Goal: Navigation & Orientation: Understand site structure

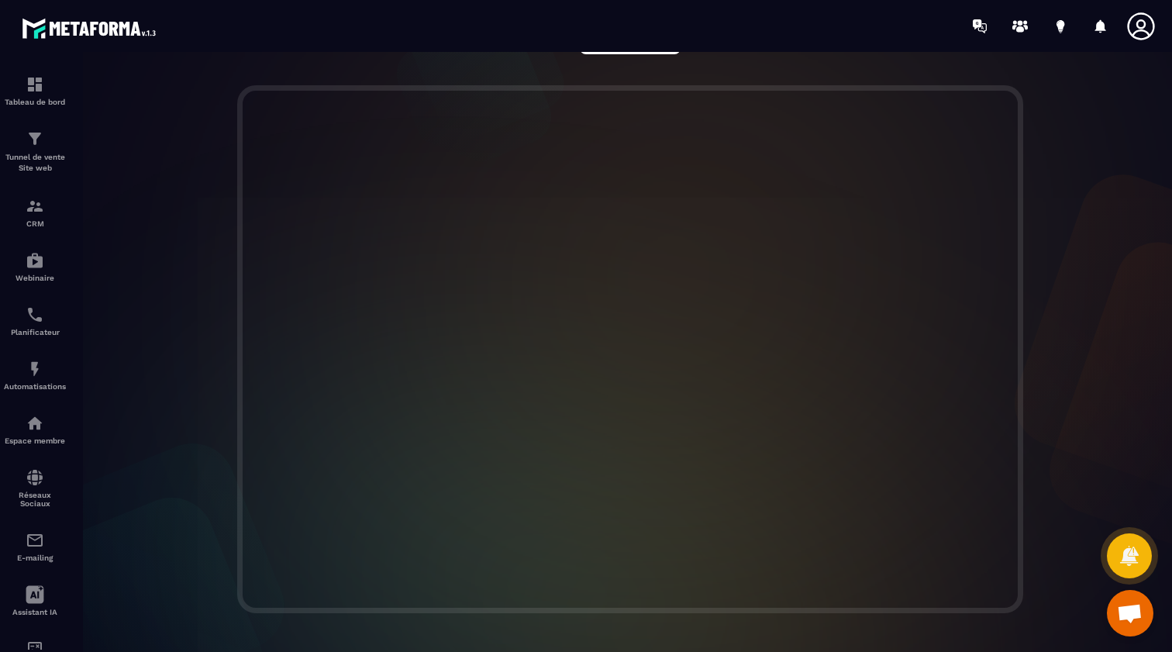
scroll to position [349, 0]
click at [1120, 363] on div at bounding box center [630, 349] width 1115 height 528
click at [32, 85] on img at bounding box center [35, 84] width 19 height 19
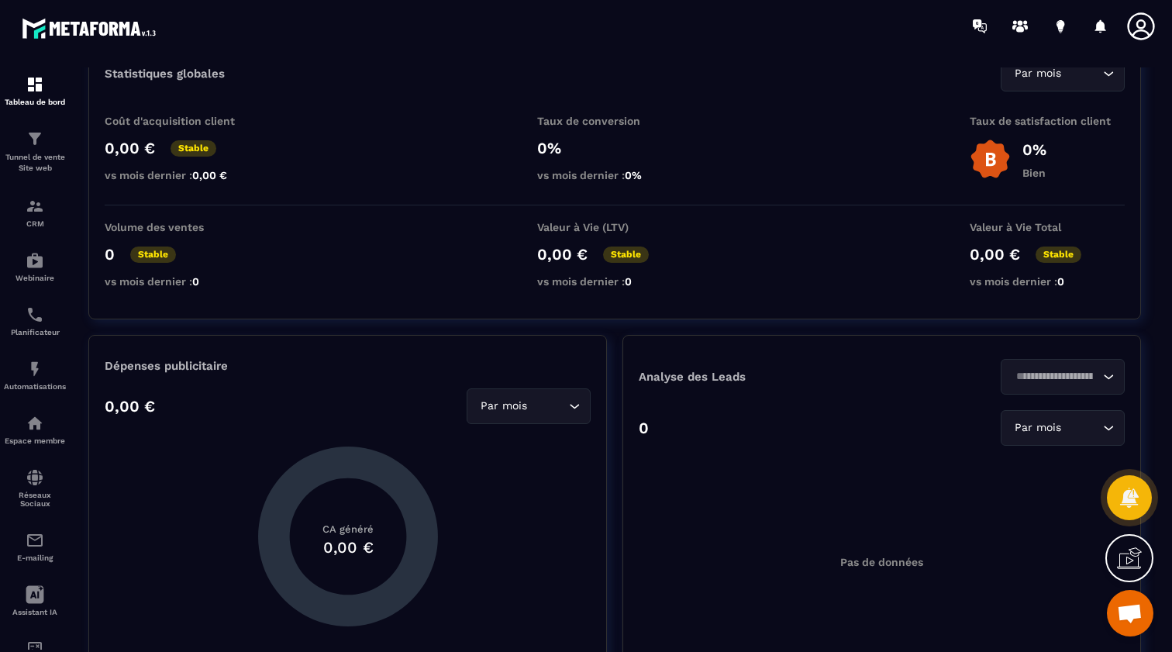
scroll to position [58, 0]
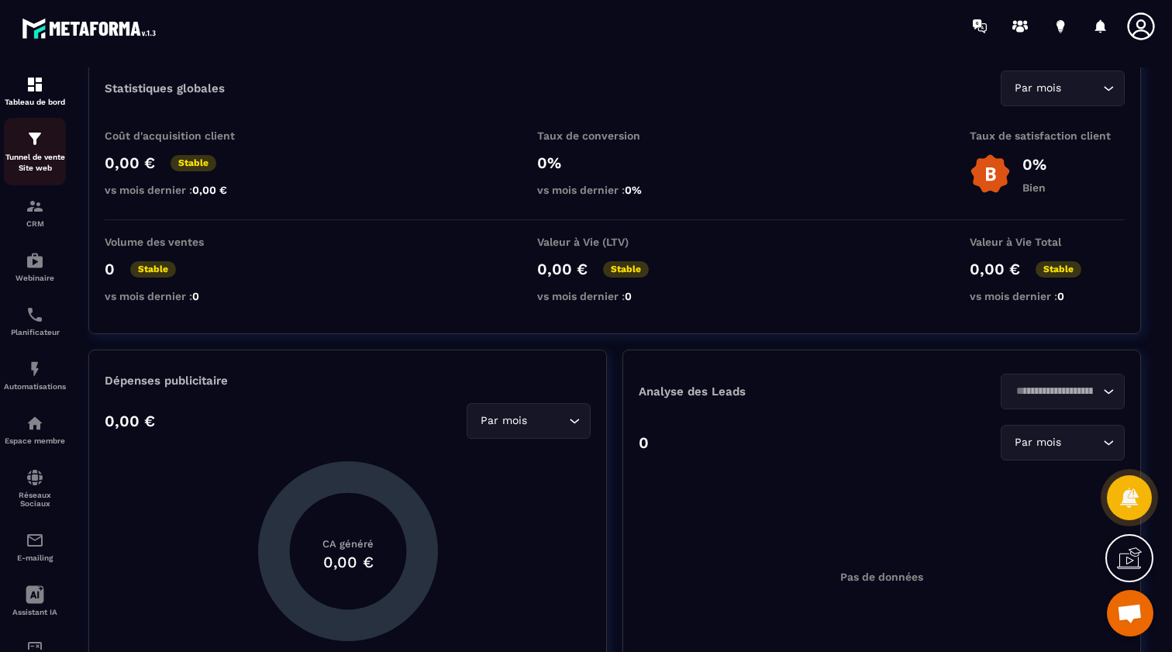
click at [38, 154] on p "Tunnel de vente Site web" at bounding box center [35, 163] width 62 height 22
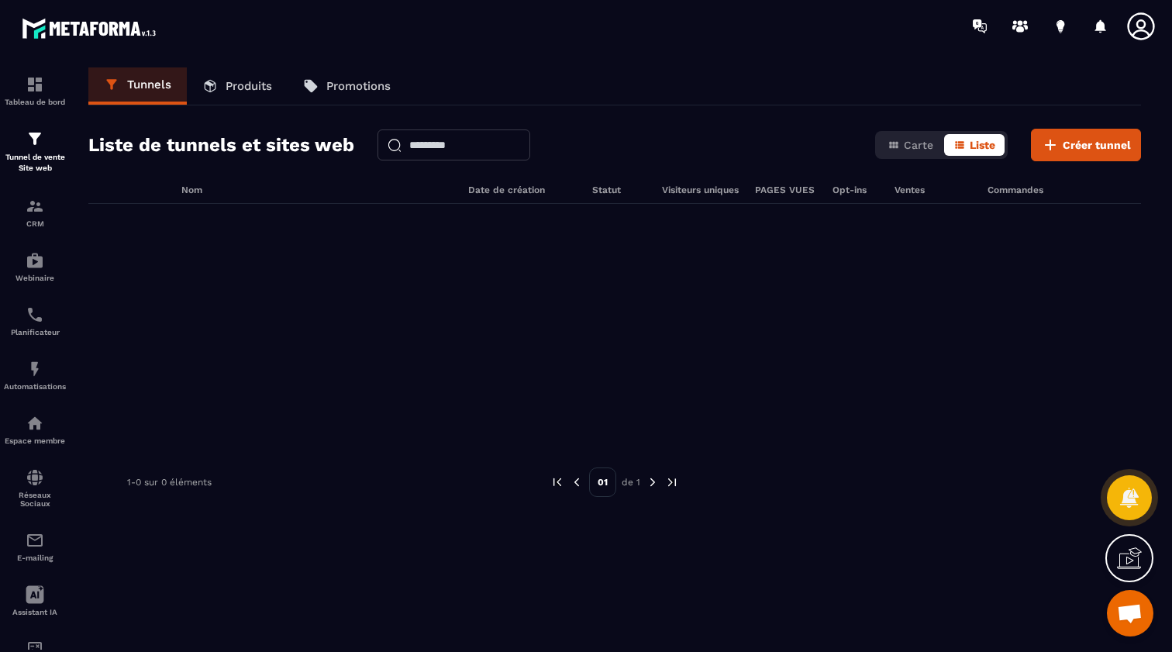
click at [227, 85] on p "Produits" at bounding box center [249, 86] width 47 height 14
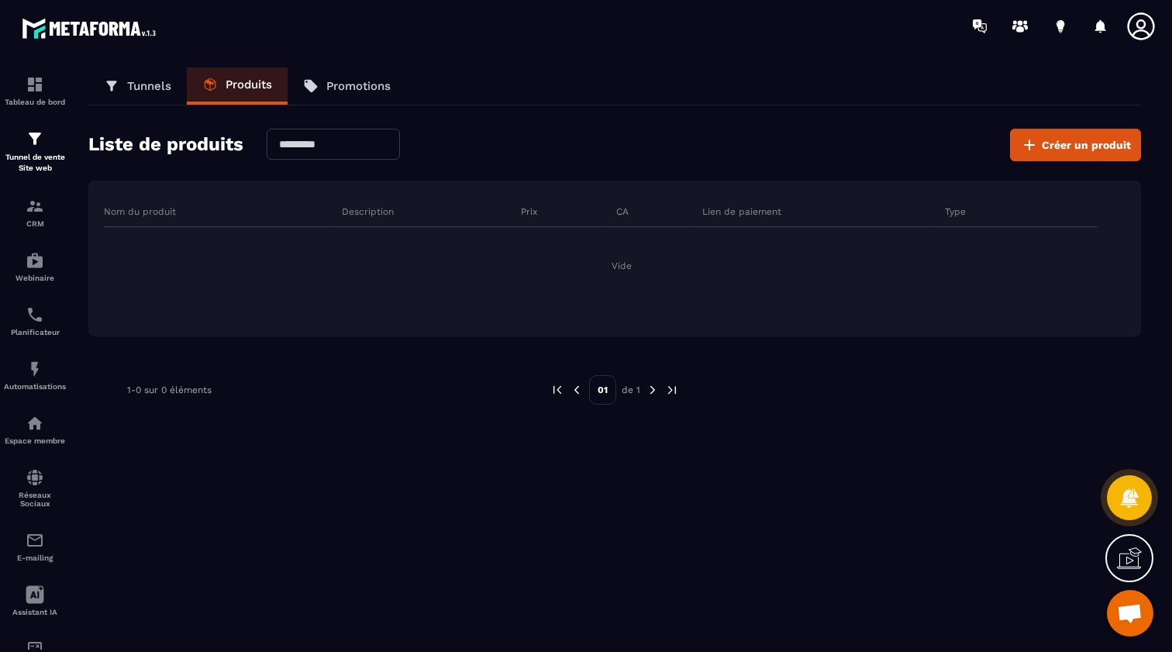
click at [339, 78] on link "Promotions" at bounding box center [347, 85] width 119 height 37
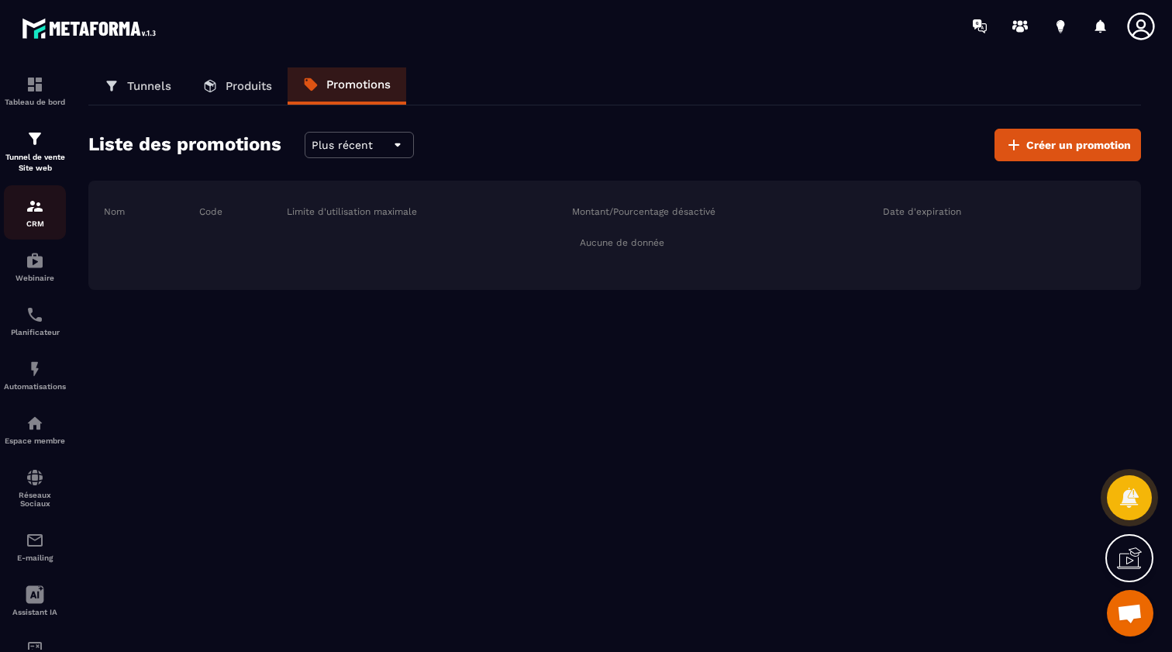
click at [33, 213] on img at bounding box center [35, 206] width 19 height 19
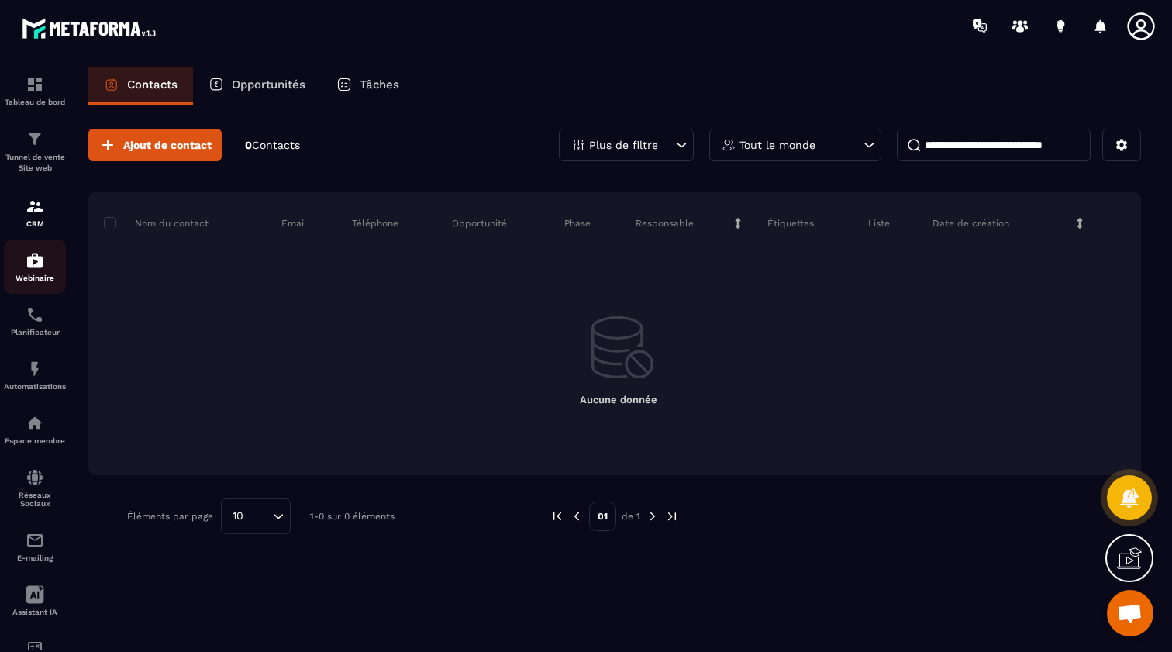
click at [29, 263] on img at bounding box center [35, 260] width 19 height 19
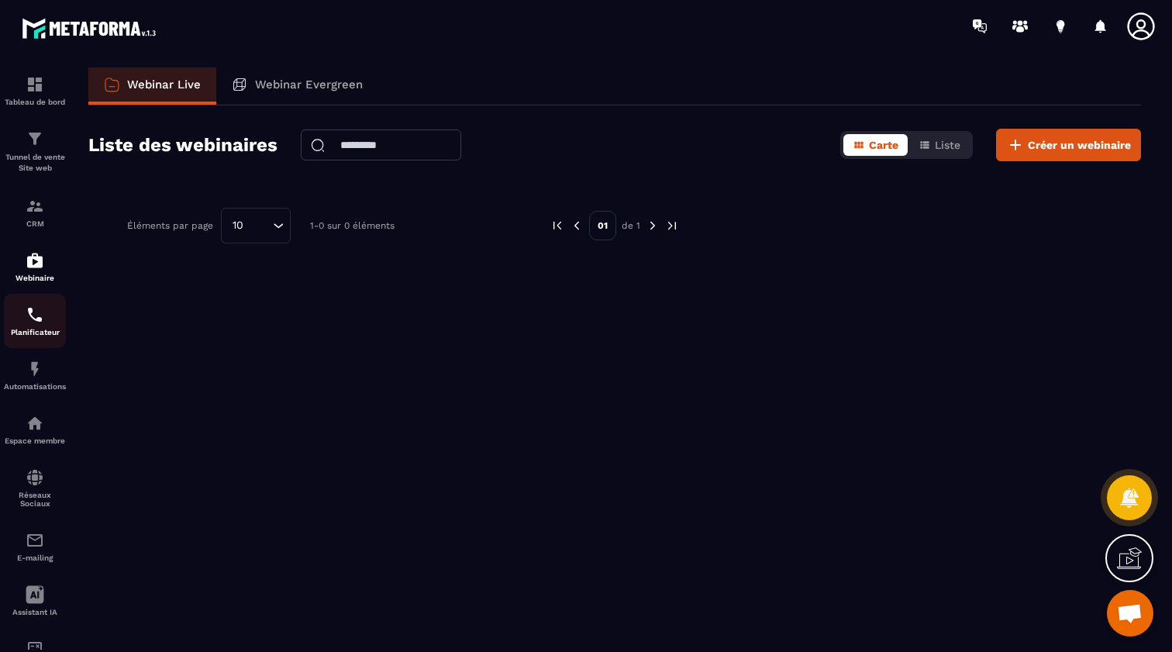
click at [32, 318] on img at bounding box center [35, 314] width 19 height 19
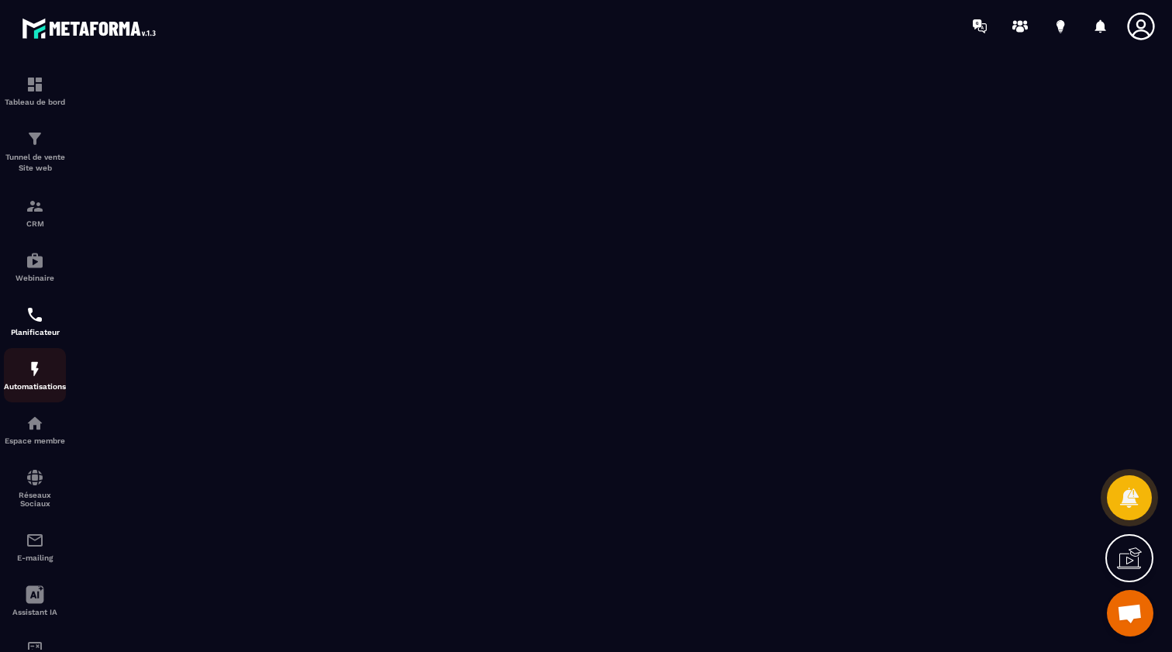
click at [33, 375] on img at bounding box center [35, 369] width 19 height 19
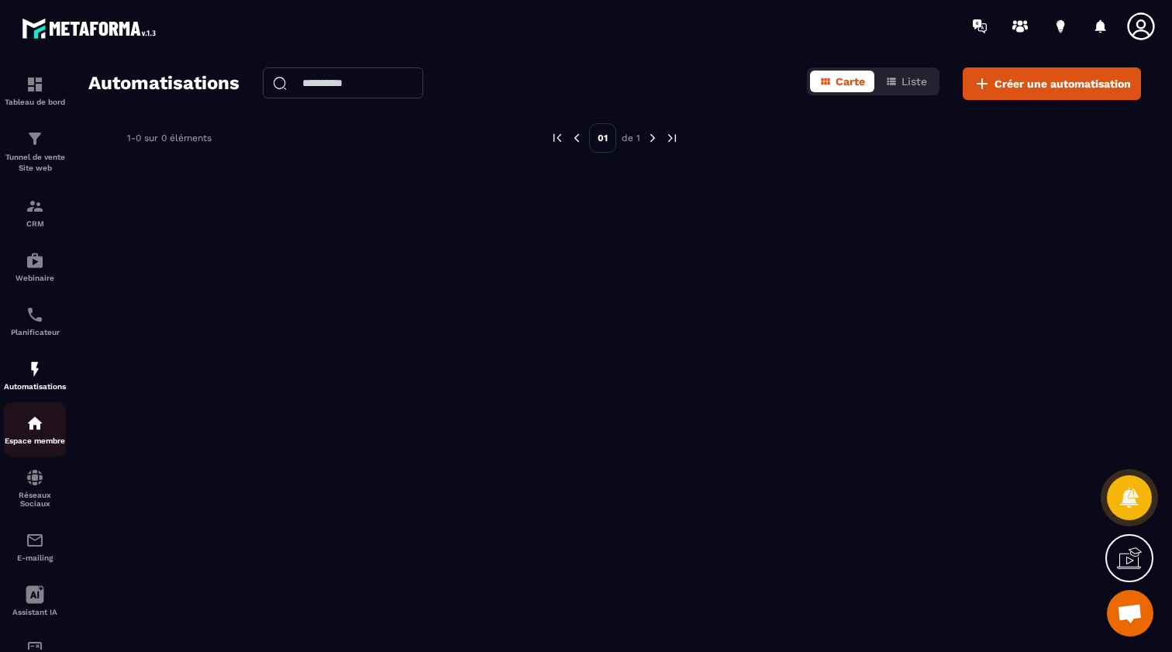
click at [27, 433] on div "Espace membre" at bounding box center [35, 429] width 62 height 31
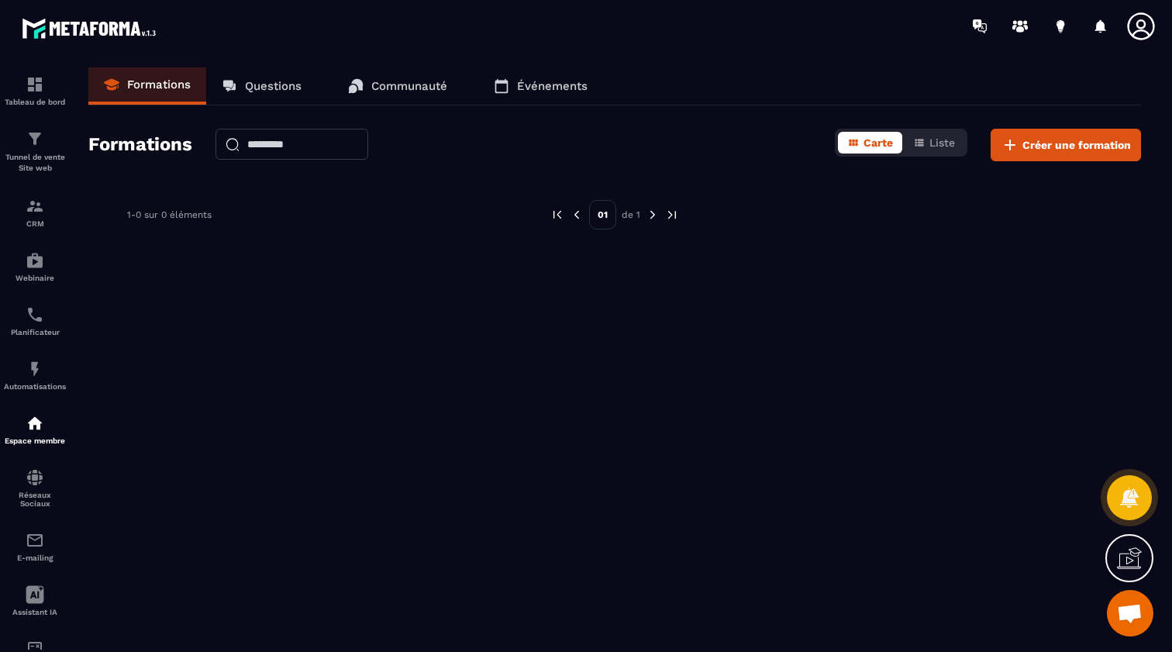
click at [264, 88] on p "Questions" at bounding box center [273, 86] width 57 height 14
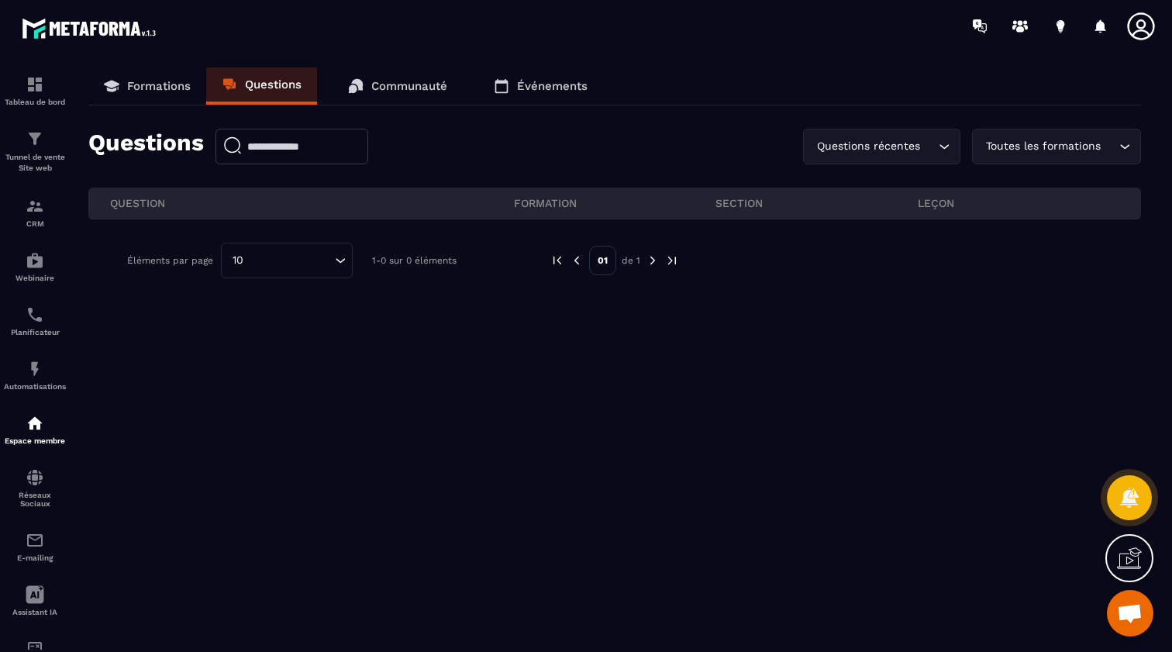
click at [381, 83] on p "Communauté" at bounding box center [409, 86] width 76 height 14
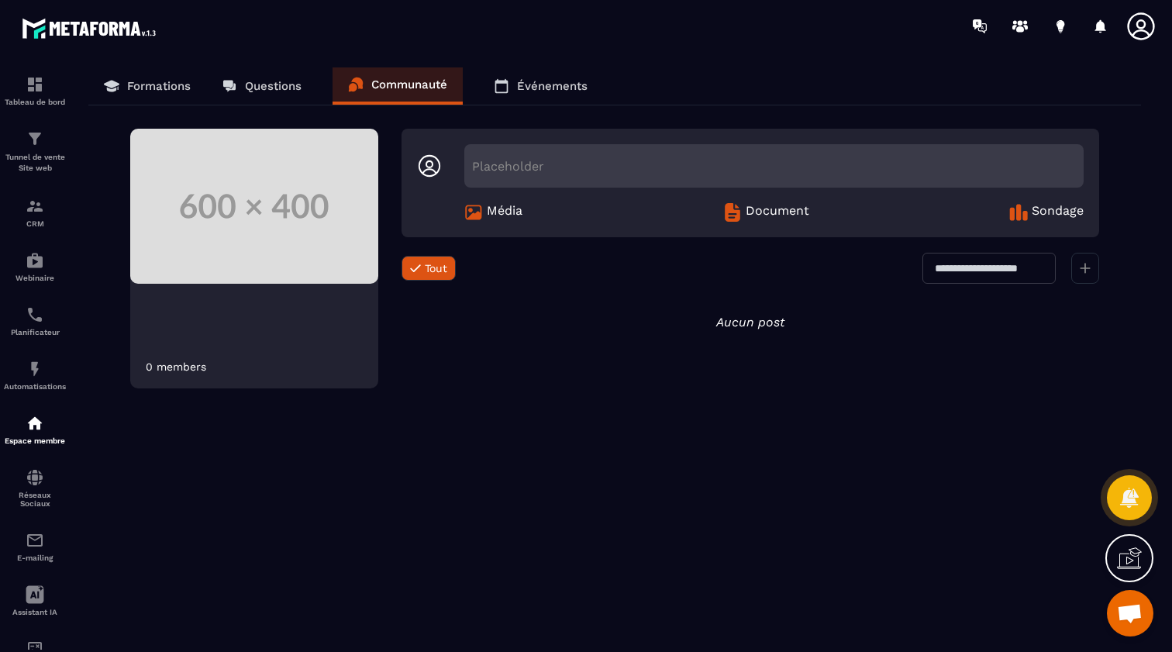
click at [533, 84] on p "Événements" at bounding box center [552, 86] width 71 height 14
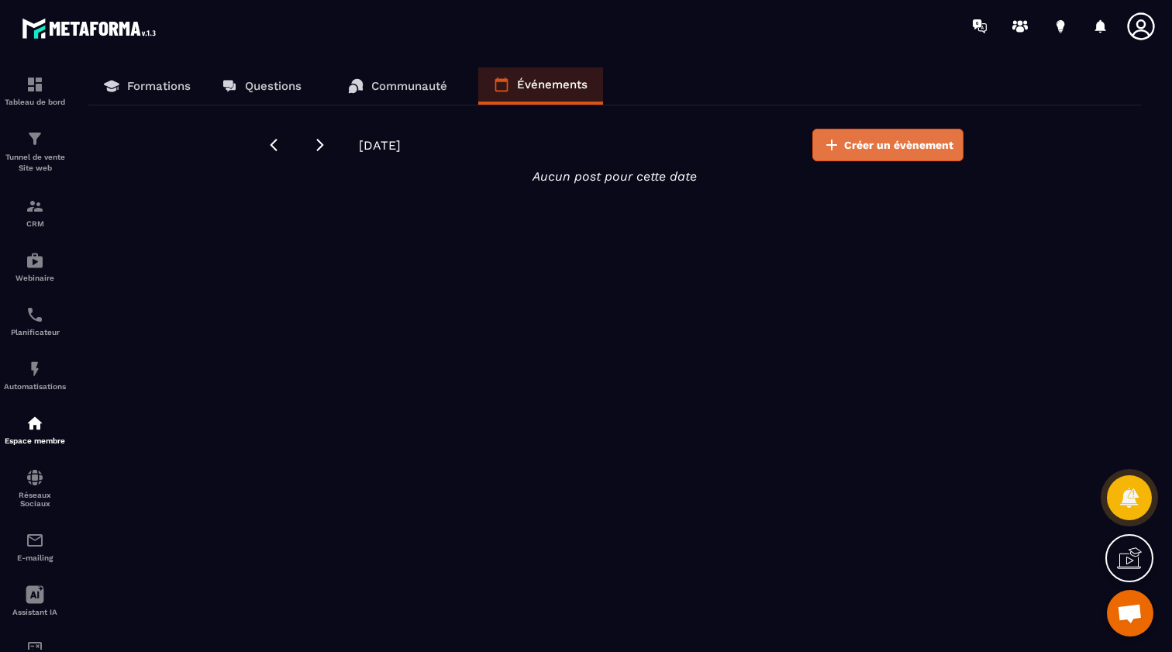
click at [890, 150] on span "Créer un évènement" at bounding box center [898, 145] width 109 height 16
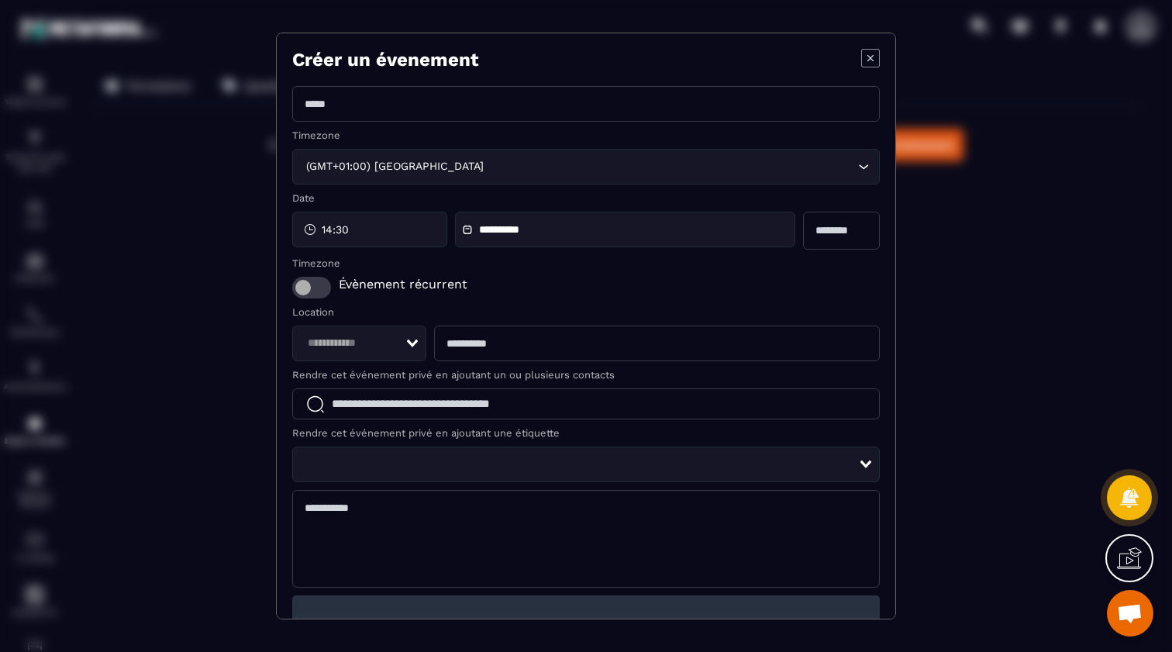
click at [322, 285] on span "Modal window" at bounding box center [311, 288] width 39 height 22
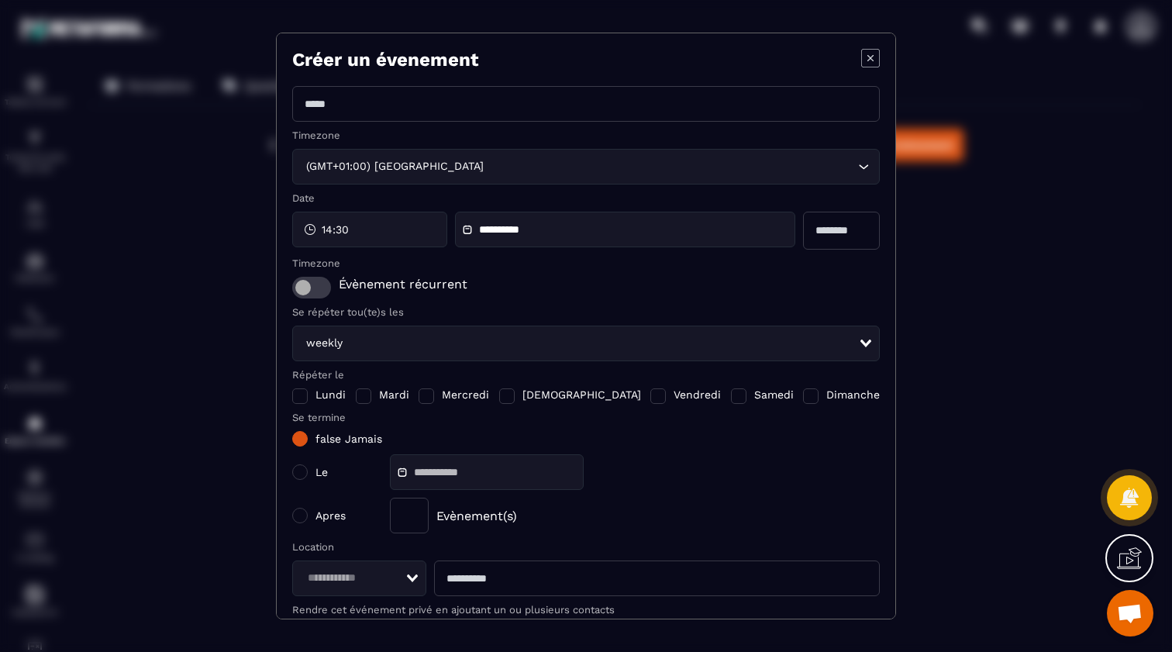
click at [870, 57] on icon "Modal window" at bounding box center [871, 58] width 6 height 6
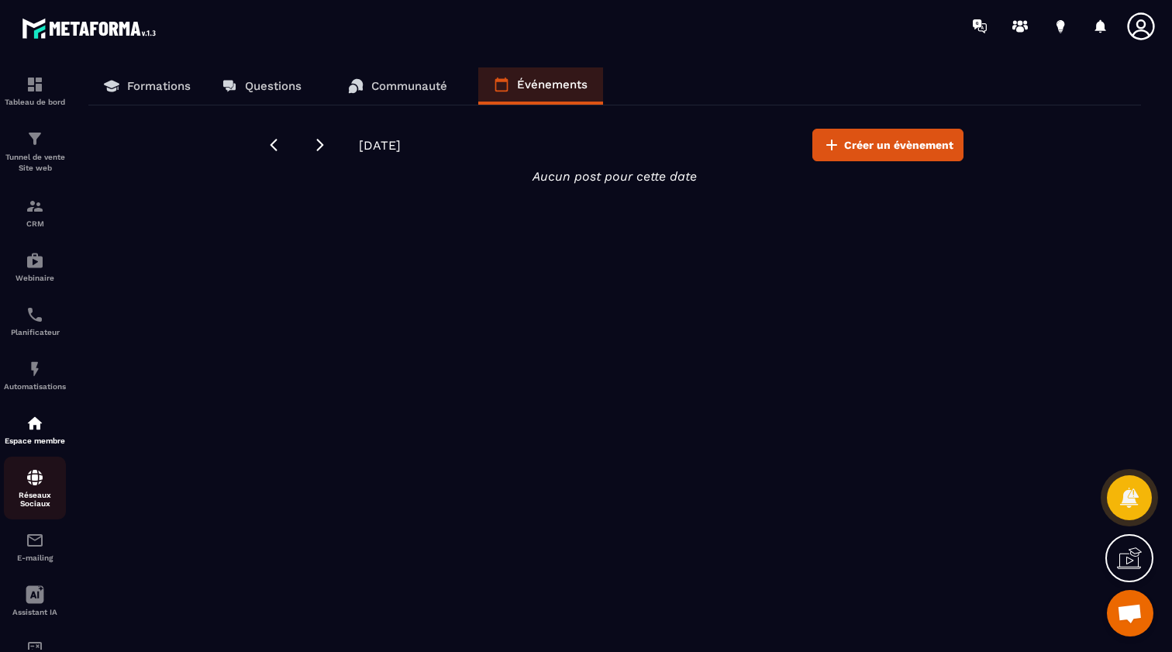
click at [32, 488] on div "Réseaux Sociaux" at bounding box center [35, 488] width 62 height 40
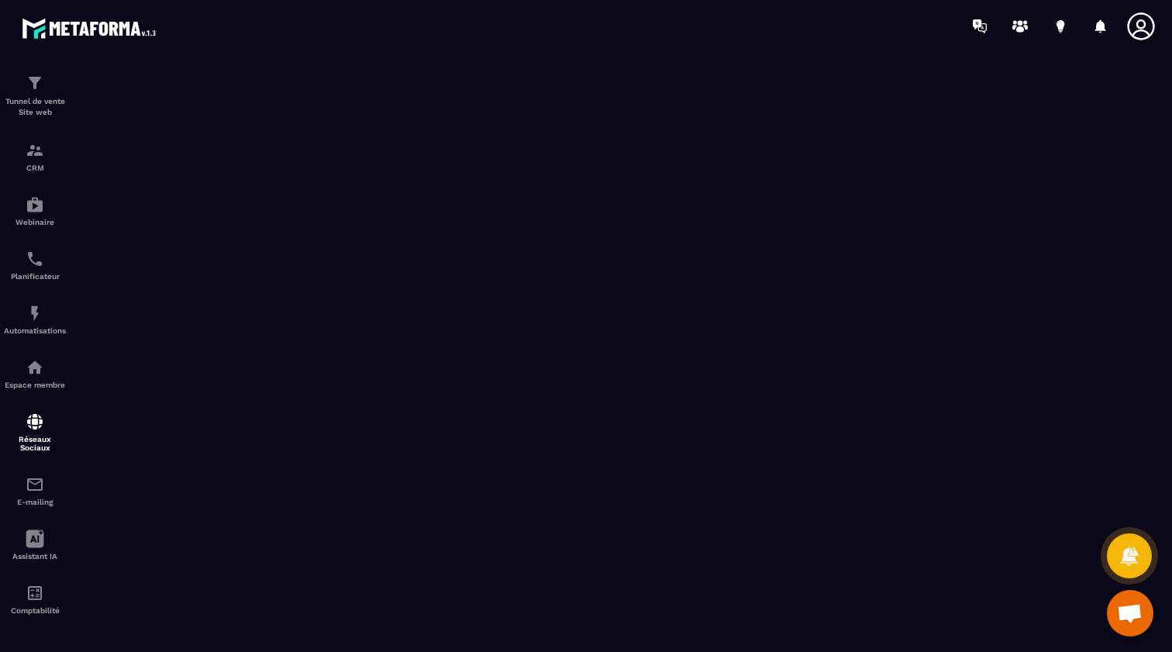
scroll to position [56, 0]
click at [36, 483] on img at bounding box center [35, 484] width 19 height 19
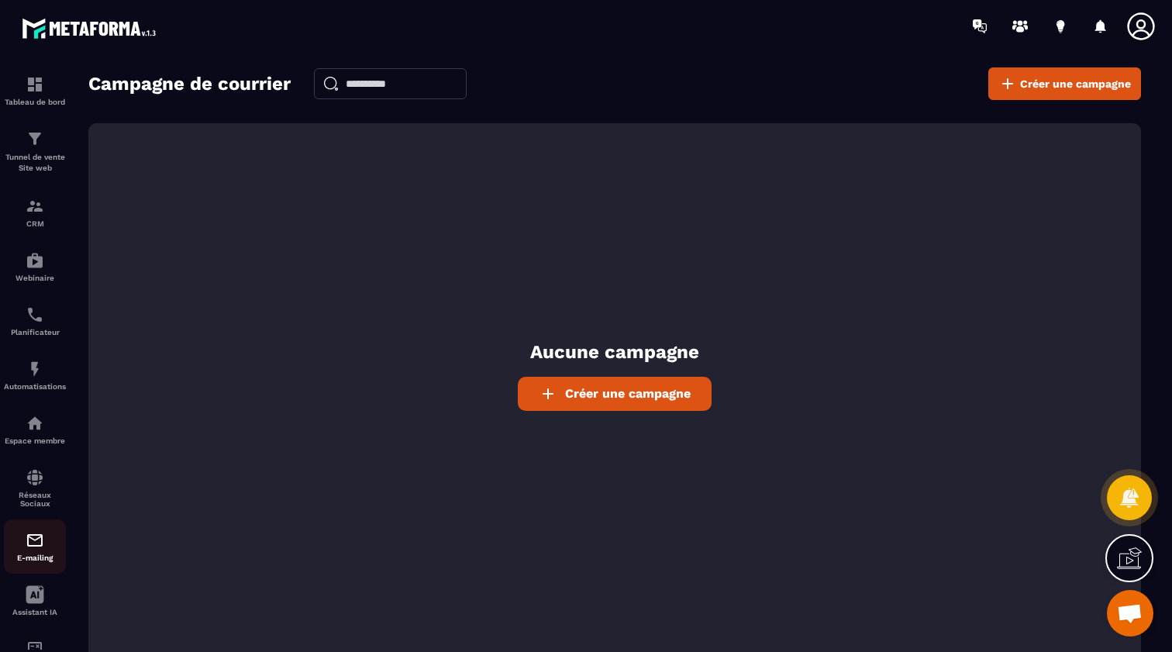
click at [33, 550] on div "E-mailing" at bounding box center [35, 546] width 62 height 31
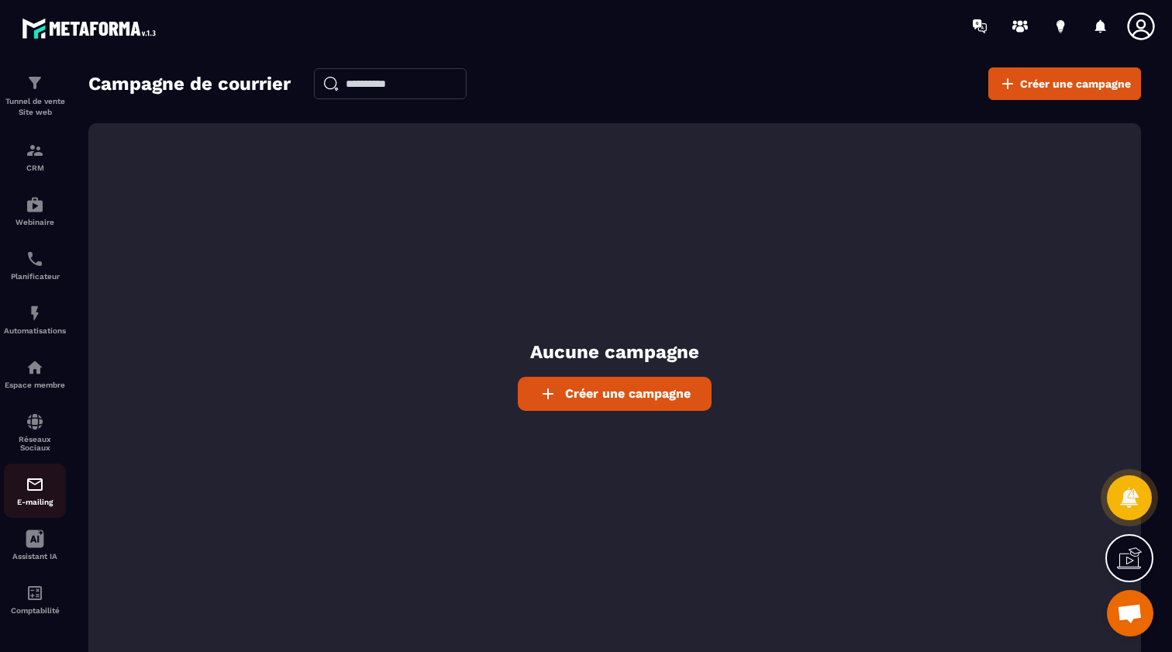
scroll to position [56, 0]
click at [32, 540] on icon at bounding box center [35, 539] width 19 height 19
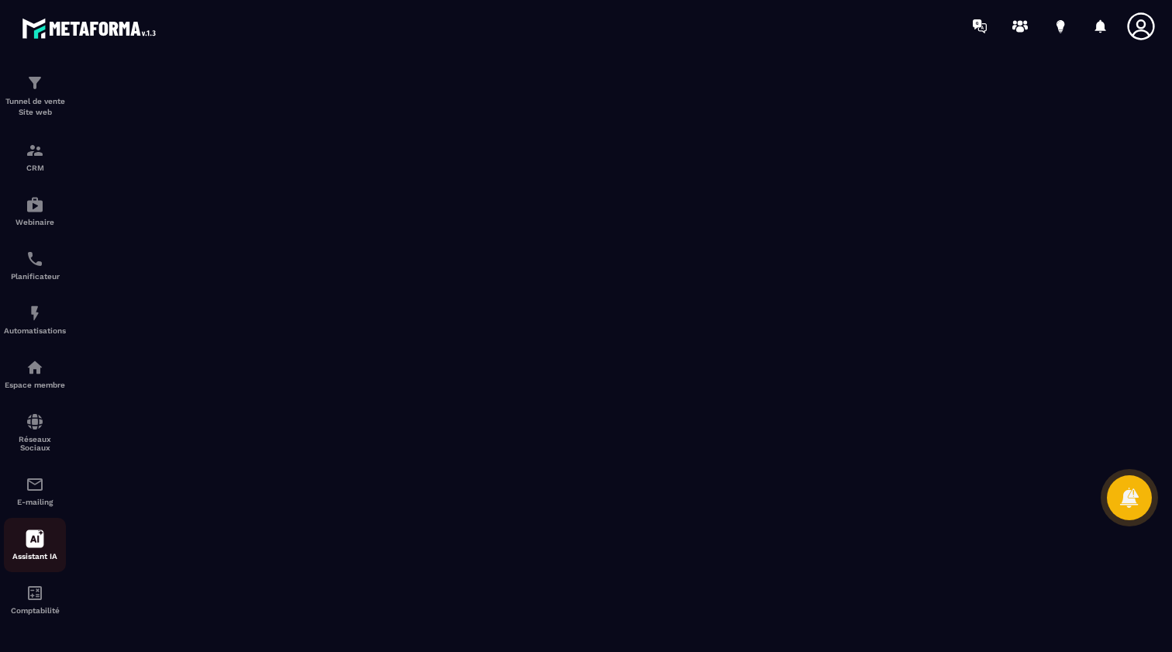
scroll to position [56, 0]
click at [29, 601] on img at bounding box center [35, 593] width 19 height 19
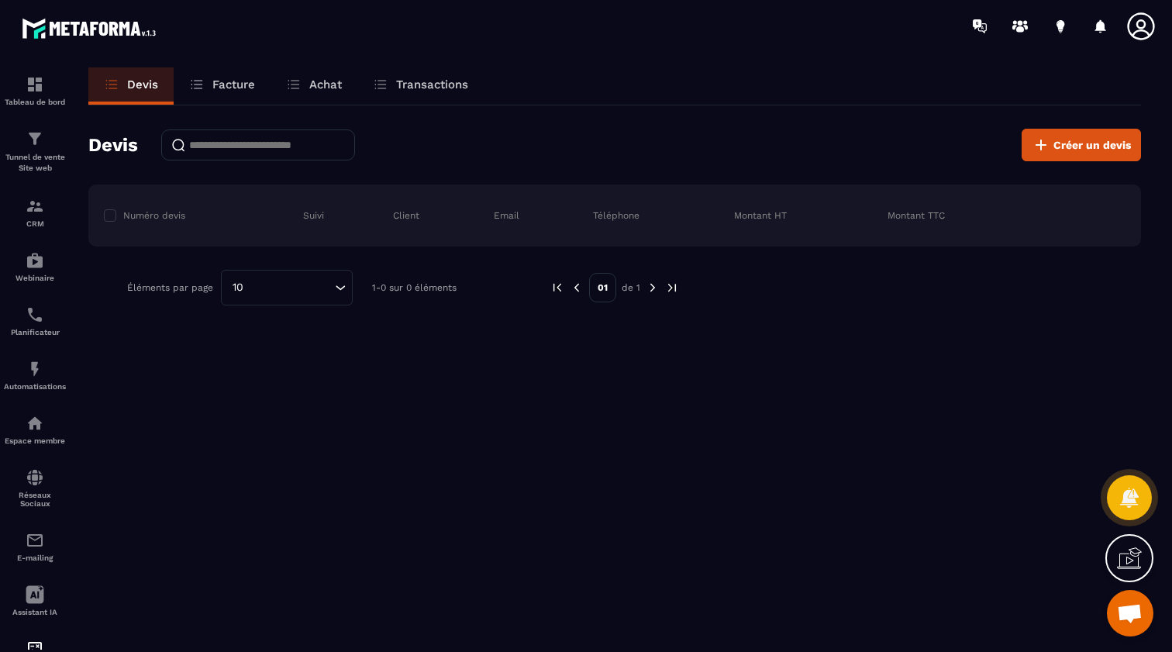
click at [220, 90] on p "Facture" at bounding box center [233, 85] width 43 height 14
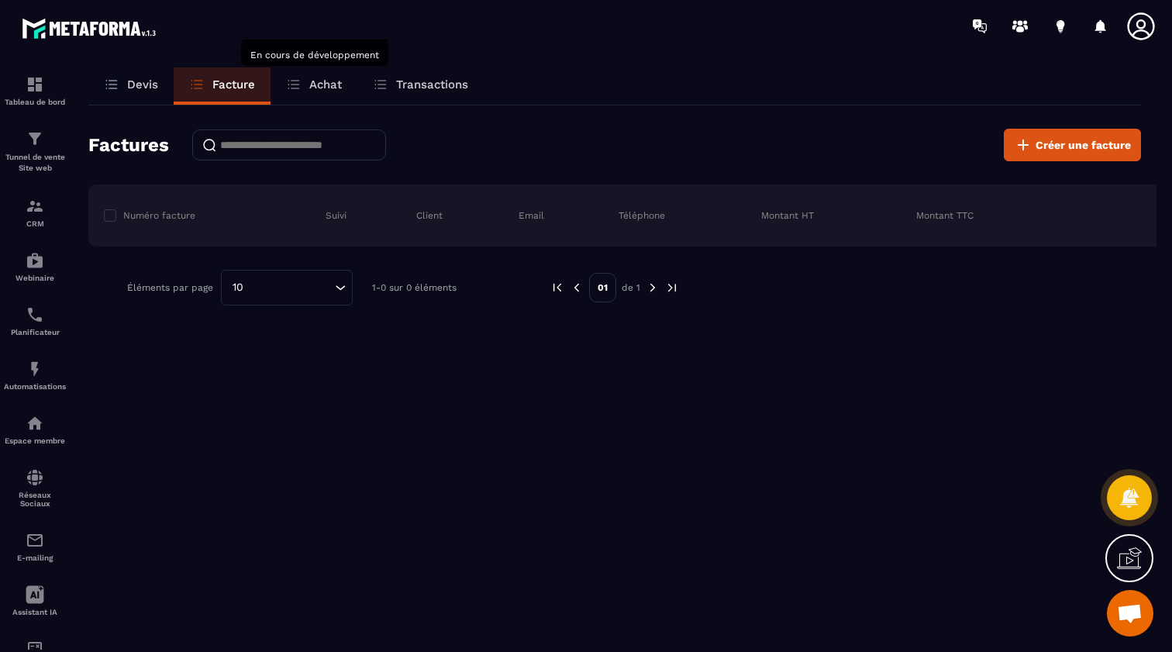
click at [319, 85] on p "Achat" at bounding box center [325, 85] width 33 height 14
click at [326, 78] on p "Achat" at bounding box center [325, 85] width 33 height 14
click at [427, 85] on p "Transactions" at bounding box center [432, 85] width 72 height 14
click at [323, 85] on p "Achat" at bounding box center [325, 85] width 33 height 14
click at [136, 80] on p "Devis" at bounding box center [142, 85] width 31 height 14
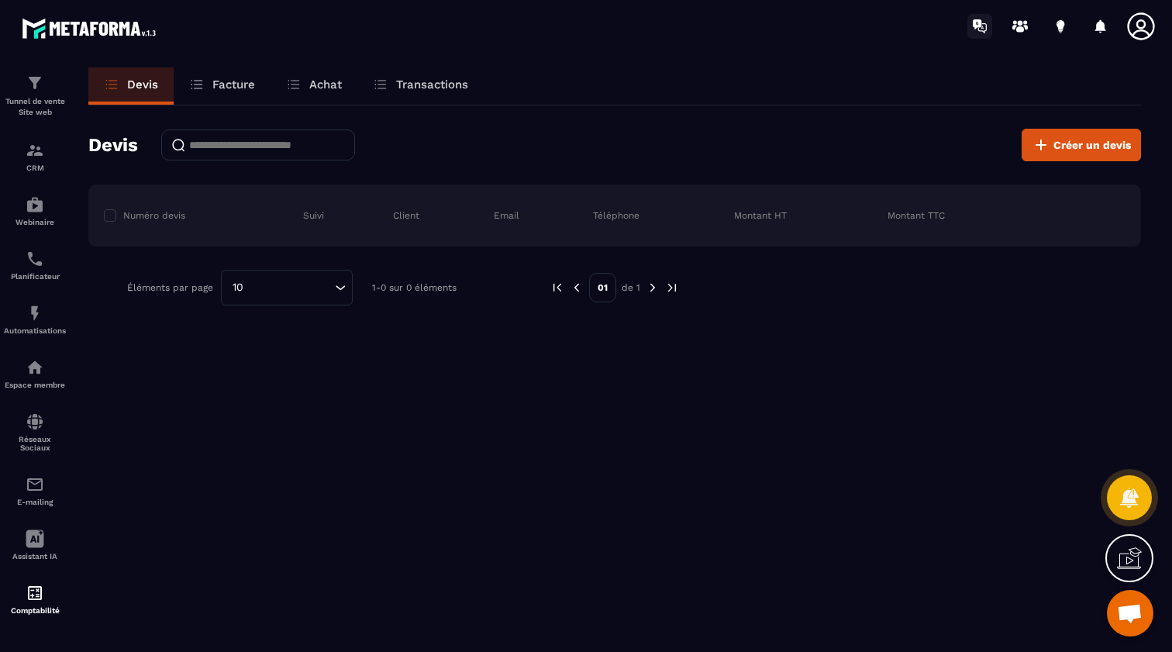
click at [979, 25] on icon at bounding box center [977, 24] width 9 height 10
click at [1020, 27] on icon at bounding box center [1020, 29] width 8 height 6
